Goal: Task Accomplishment & Management: Complete application form

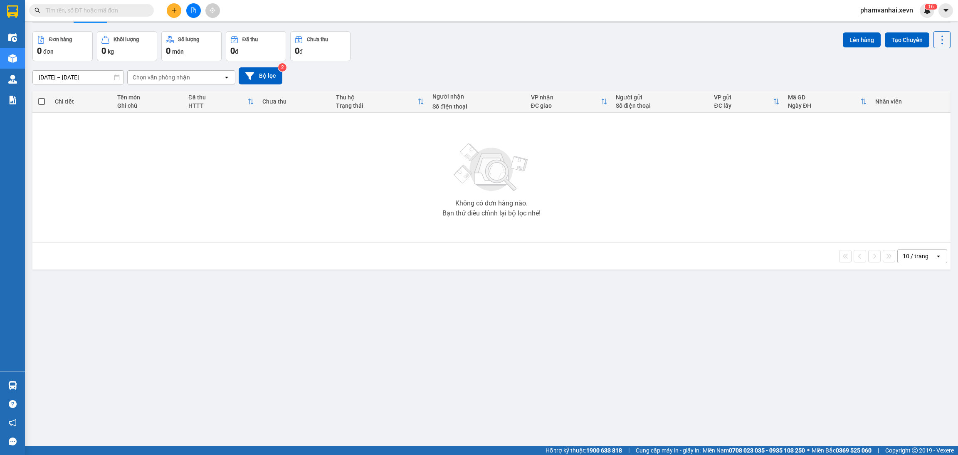
scroll to position [38, 0]
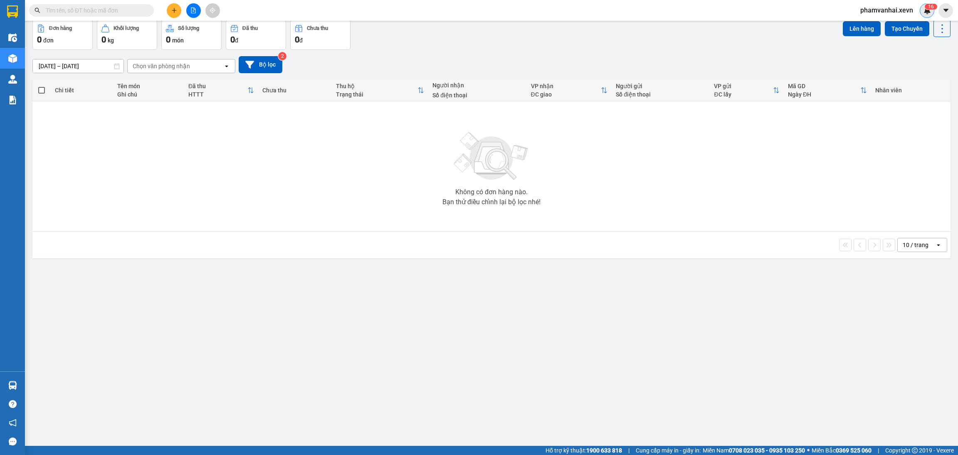
click at [929, 12] on img at bounding box center [927, 10] width 7 height 7
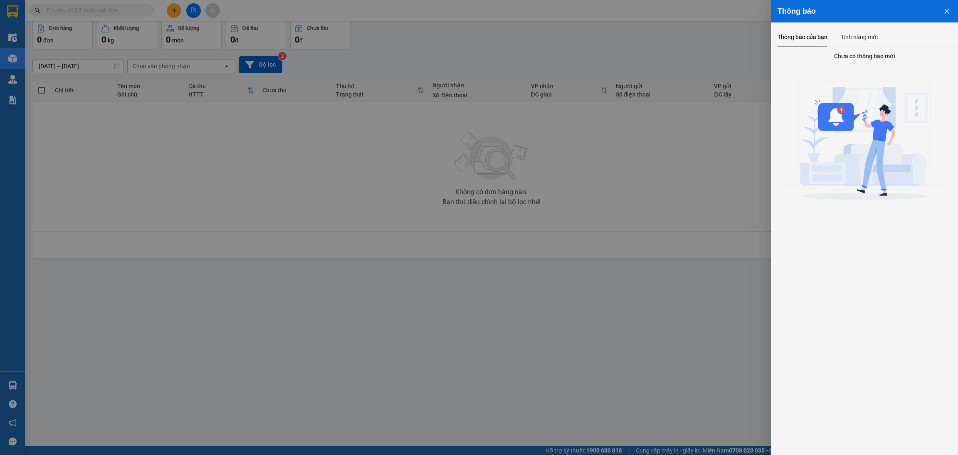
drag, startPoint x: 947, startPoint y: 8, endPoint x: 929, endPoint y: 20, distance: 21.1
click at [946, 8] on icon "close" at bounding box center [947, 11] width 7 height 7
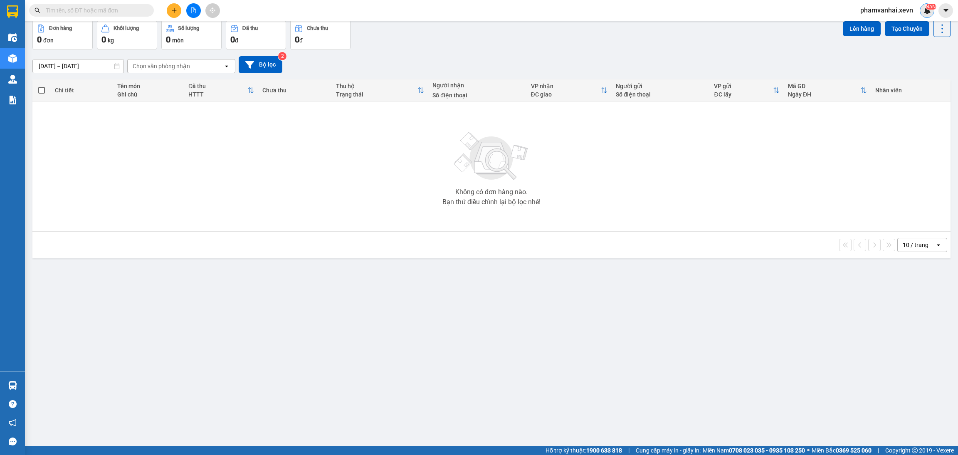
click at [924, 9] on img at bounding box center [927, 10] width 7 height 7
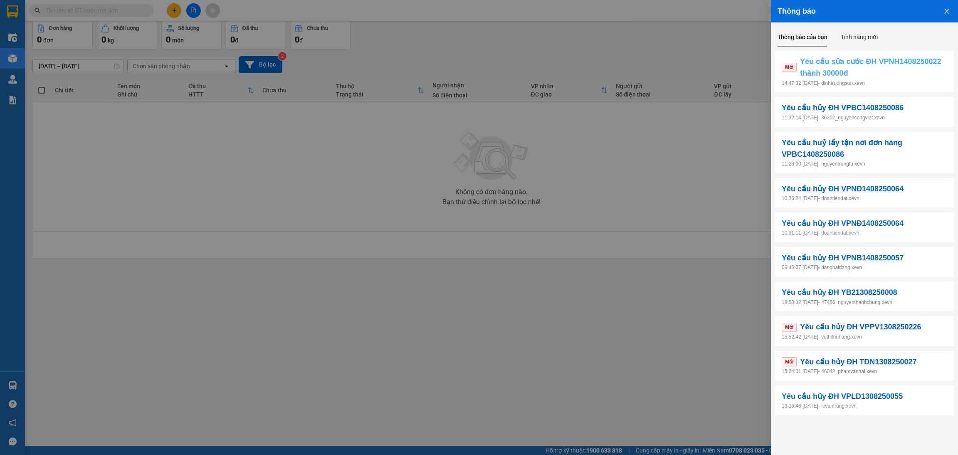
click at [850, 67] on span "Yêu cầu sửa cước ĐH VPNH1408250022 thành 30000đ" at bounding box center [873, 68] width 147 height 24
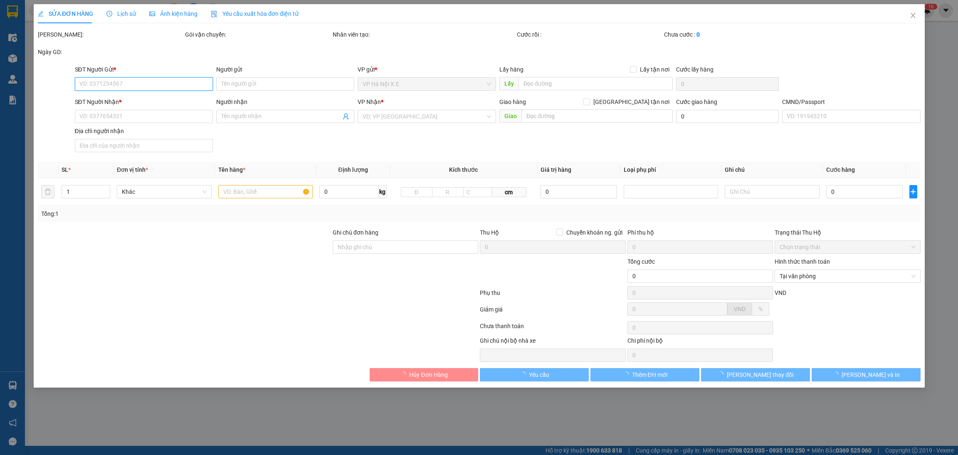
type input "0343809338"
type input "NOTUS"
type input "0988824768"
type input "DU"
type input "036205001488 [PERSON_NAME] NGHĨA LẠC NGHĨA HƯNG NĐ"
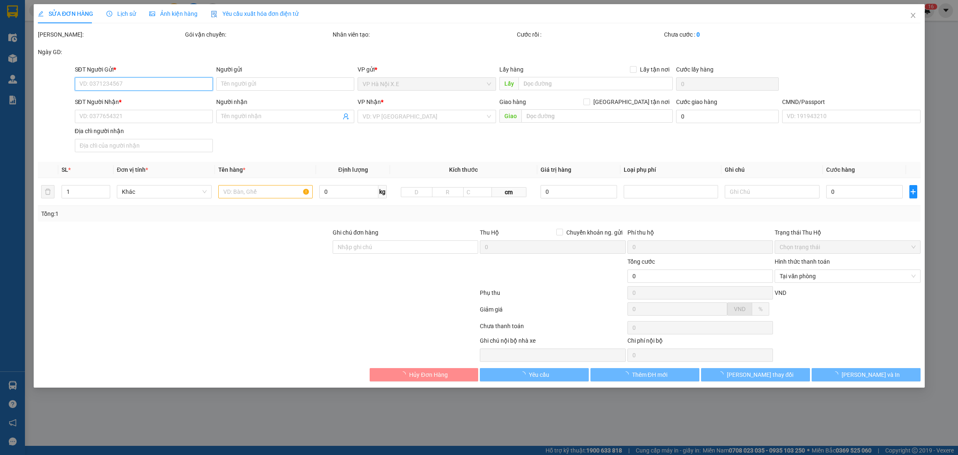
type input "25.000"
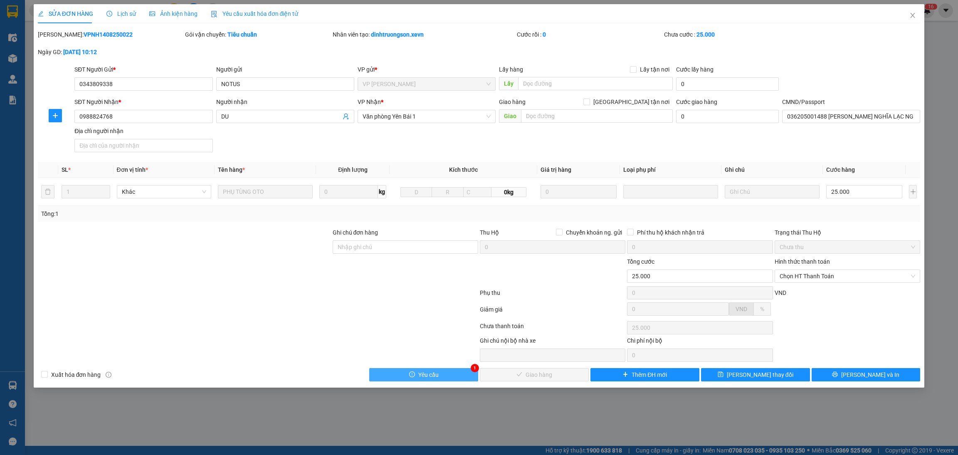
click at [473, 376] on button "Yêu cầu" at bounding box center [423, 374] width 109 height 13
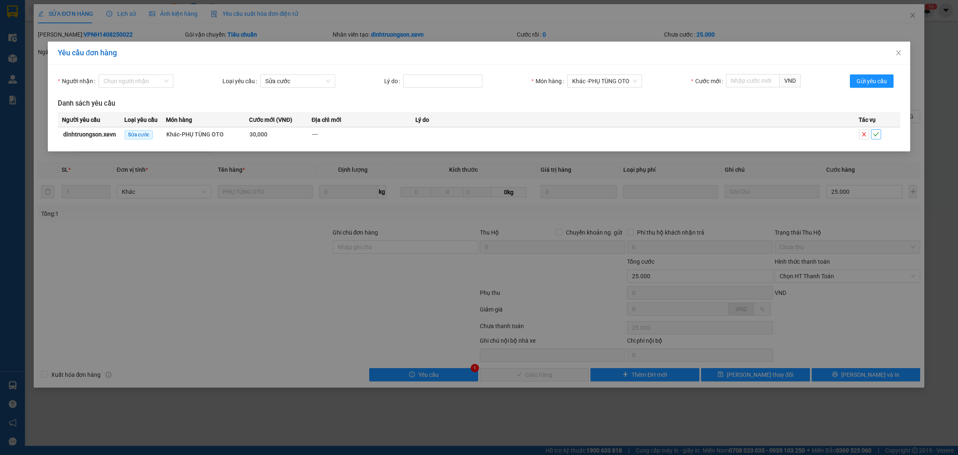
click at [872, 134] on span "check" at bounding box center [876, 134] width 9 height 6
